Goal: Transaction & Acquisition: Purchase product/service

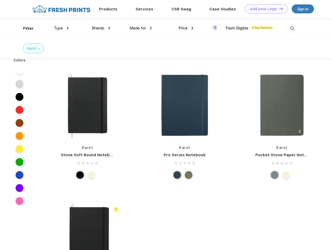
click at [265, 9] on link "Add your Logo Design Tool" at bounding box center [266, 8] width 43 height 9
click at [0, 0] on div "Design Tool" at bounding box center [0, 0] width 0 height 0
click at [279, 9] on link "Add your Logo Design Tool" at bounding box center [266, 8] width 43 height 9
click at [25, 28] on div "Filter" at bounding box center [28, 28] width 11 height 6
click at [61, 28] on span "Type" at bounding box center [58, 28] width 9 height 5
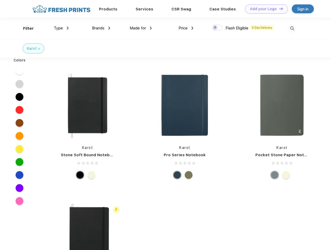
click at [101, 28] on span "Brands" at bounding box center [98, 28] width 12 height 5
click at [141, 28] on span "Made for" at bounding box center [138, 28] width 16 height 5
click at [186, 28] on span "Price" at bounding box center [183, 28] width 9 height 5
click at [217, 28] on div at bounding box center [217, 28] width 10 height 6
click at [216, 28] on input "checkbox" at bounding box center [213, 25] width 3 height 3
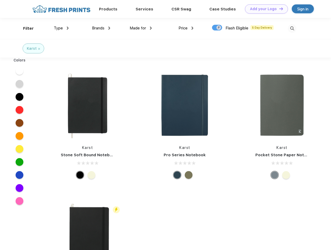
click at [292, 28] on img at bounding box center [292, 28] width 9 height 9
